Goal: Transaction & Acquisition: Obtain resource

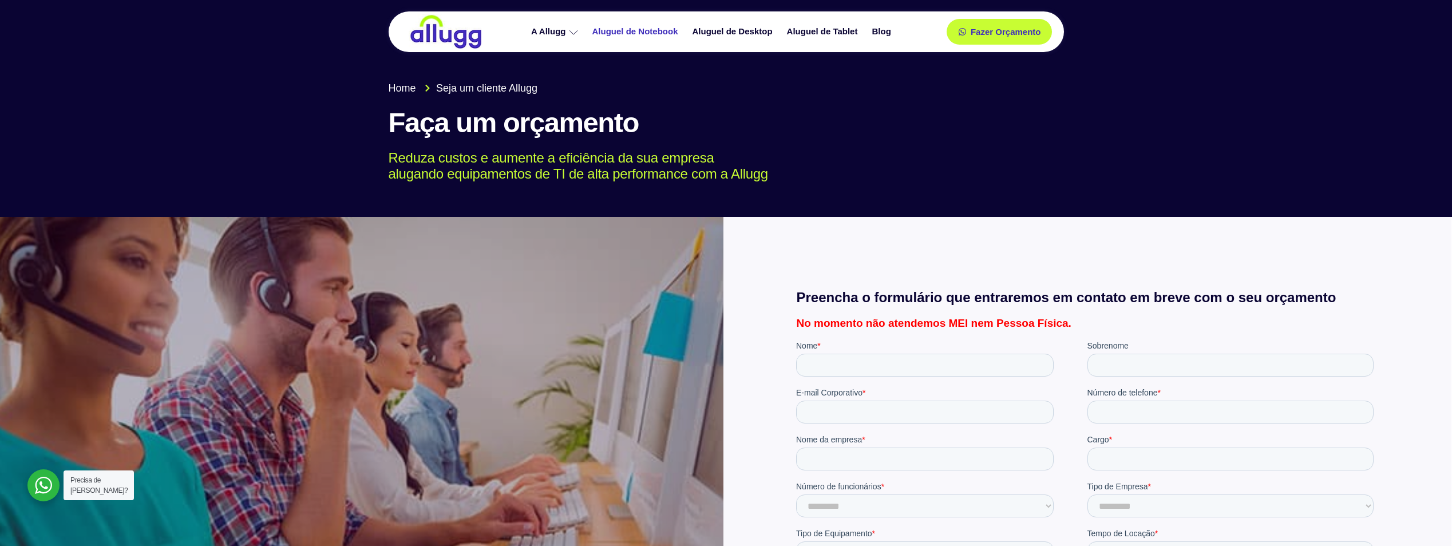
click at [654, 25] on link "Aluguel de Notebook" at bounding box center [637, 32] width 100 height 20
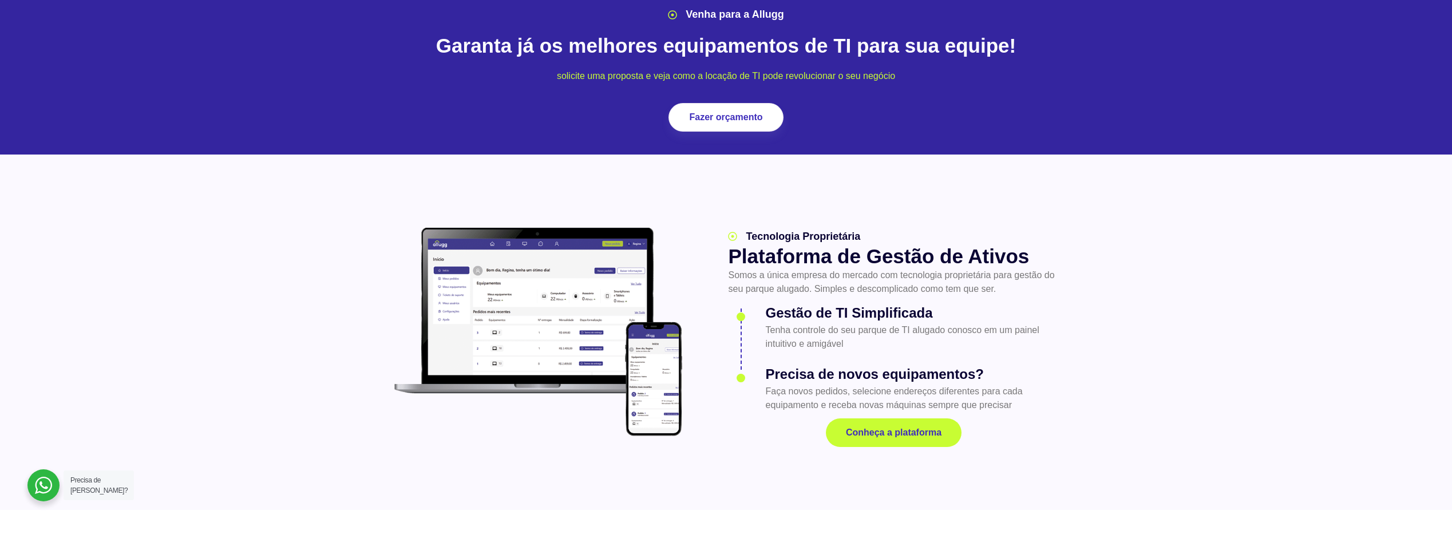
scroll to position [1431, 0]
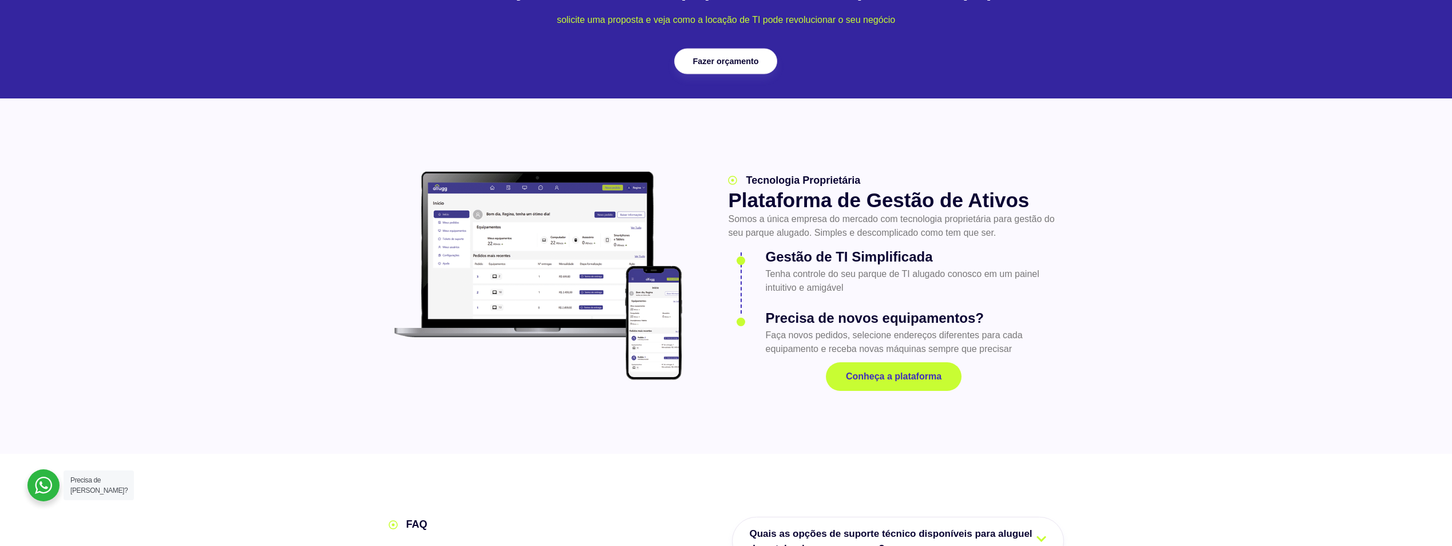
click at [721, 57] on span "Fazer orçamento" at bounding box center [726, 61] width 66 height 8
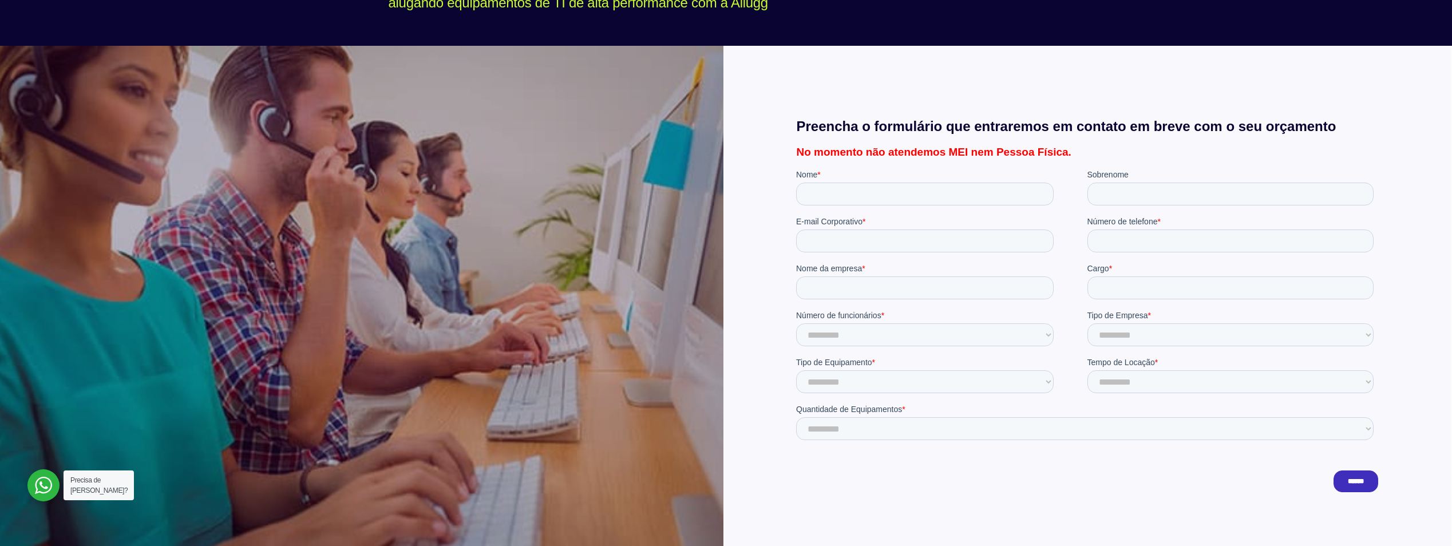
scroll to position [172, 0]
